Goal: Information Seeking & Learning: Learn about a topic

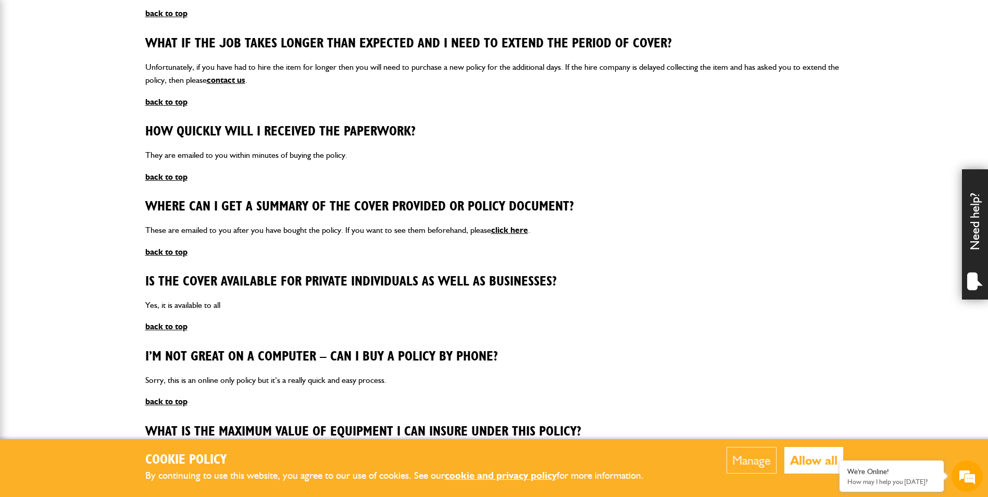
click at [811, 453] on button "Allow all" at bounding box center [813, 460] width 59 height 27
